Goal: Transaction & Acquisition: Download file/media

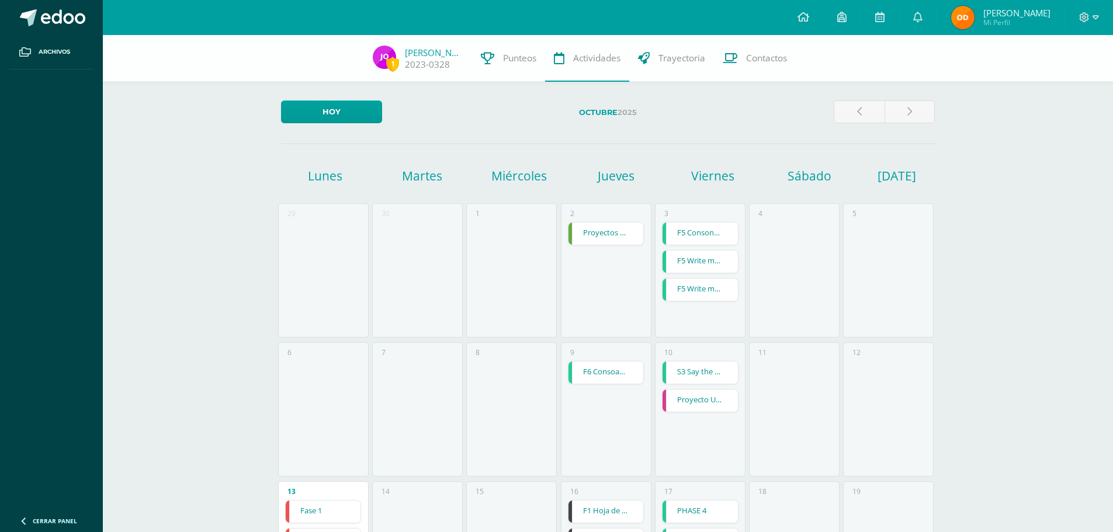
scroll to position [214, 0]
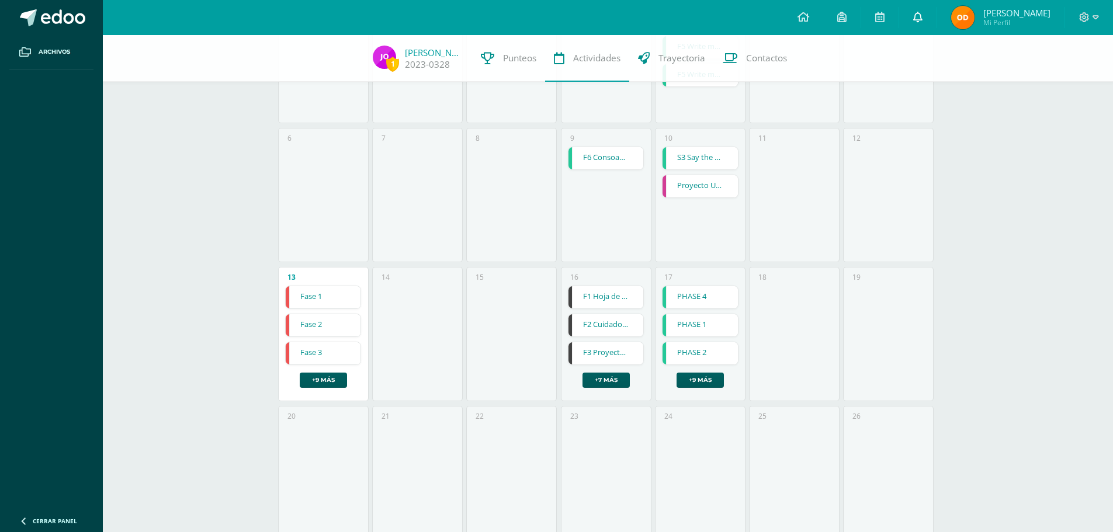
click at [922, 16] on icon at bounding box center [917, 17] width 9 height 11
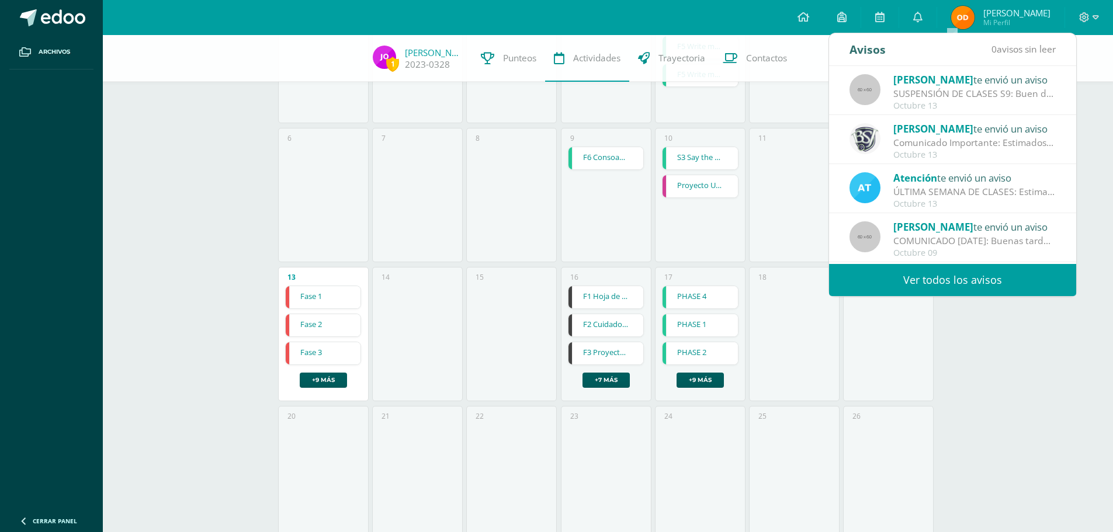
click at [1096, 82] on div "1 [PERSON_NAME] 2023-0328 Punteos Actividades Trayectoria Contactos [DATE] [DAT…" at bounding box center [608, 264] width 1010 height 887
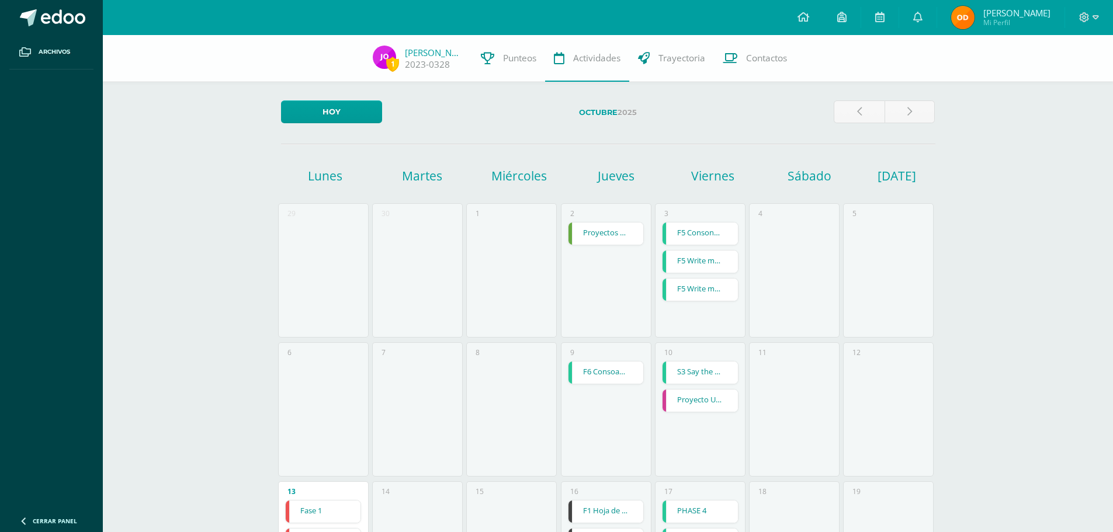
scroll to position [214, 0]
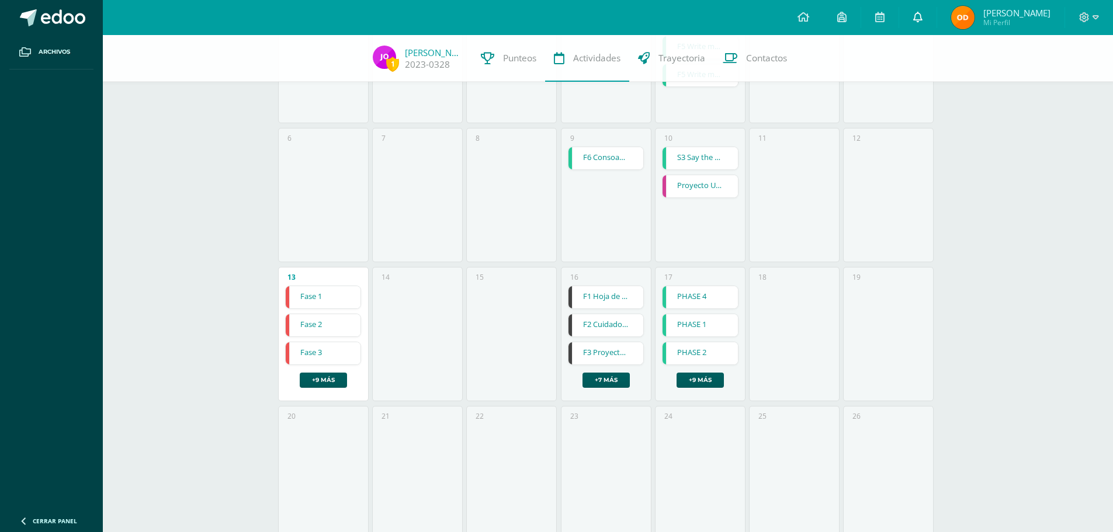
click at [922, 15] on icon at bounding box center [917, 17] width 9 height 11
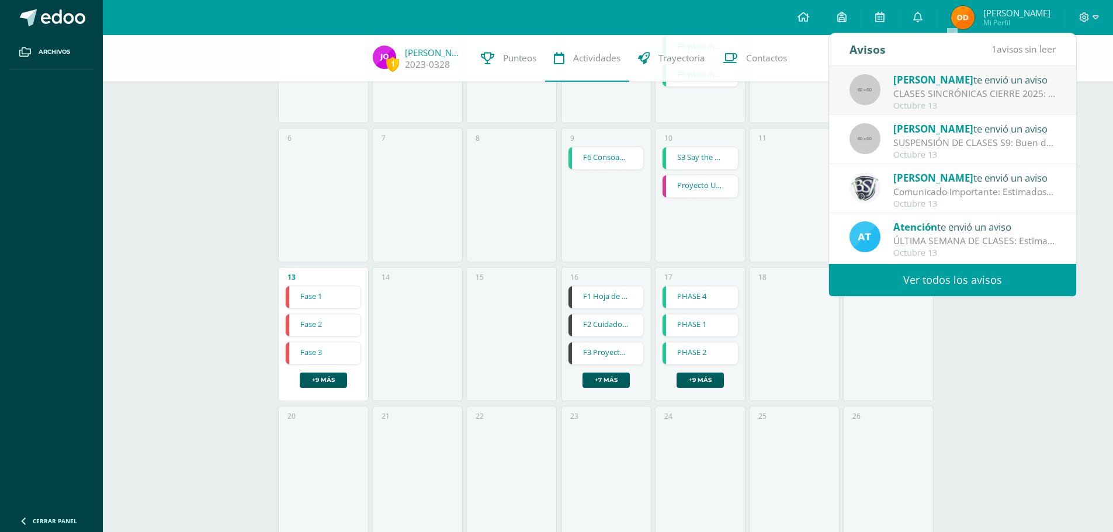
click at [974, 91] on div "CLASES SINCRÓNICAS CIERRE 2025: Buenas noches estimado papitos de PK Es un gust…" at bounding box center [974, 93] width 162 height 13
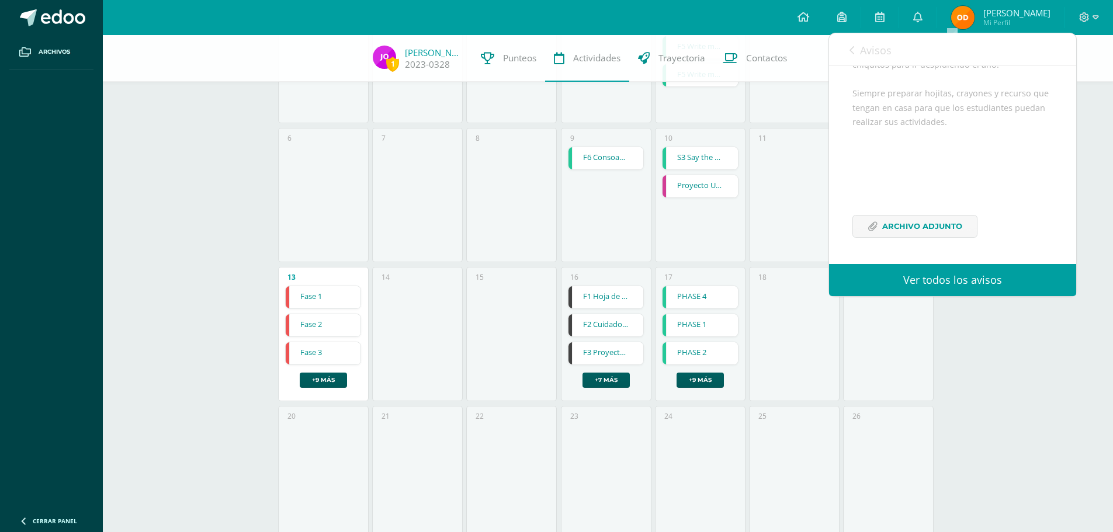
scroll to position [256, 0]
click at [922, 227] on span "Archivo Adjunto" at bounding box center [922, 227] width 80 height 22
